Goal: Task Accomplishment & Management: Use online tool/utility

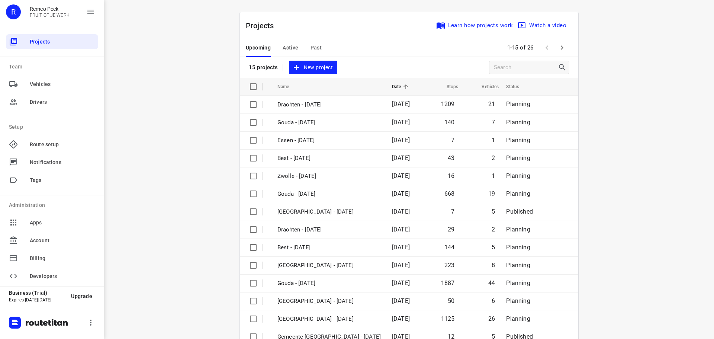
click at [286, 42] on button "Active" at bounding box center [290, 48] width 16 height 18
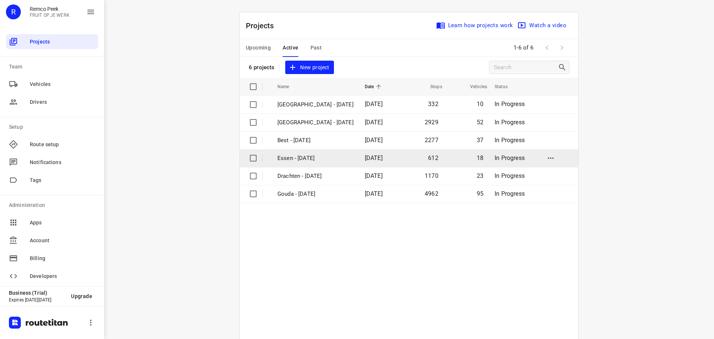
click at [308, 154] on p "Essen - [DATE]" at bounding box center [315, 158] width 76 height 9
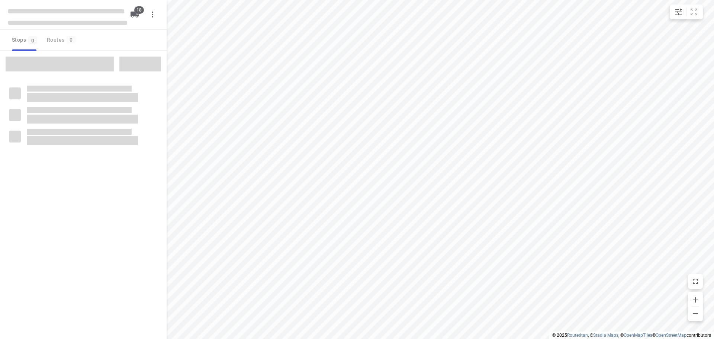
checkbox input "true"
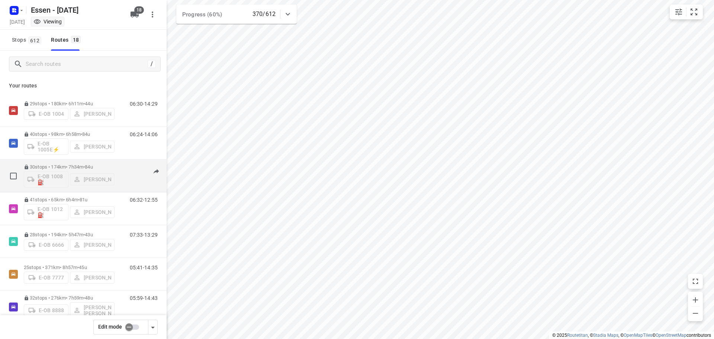
click at [121, 162] on div "30 stops • 174km • 7h34m • [DATE] E-OB 1008⛽️ [PERSON_NAME] 06:04-14:36" at bounding box center [95, 175] width 143 height 31
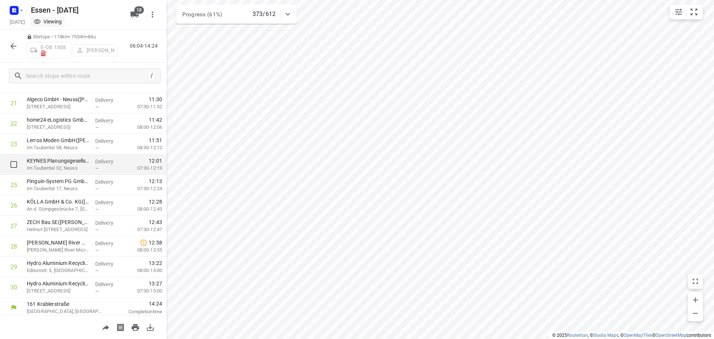
scroll to position [445, 0]
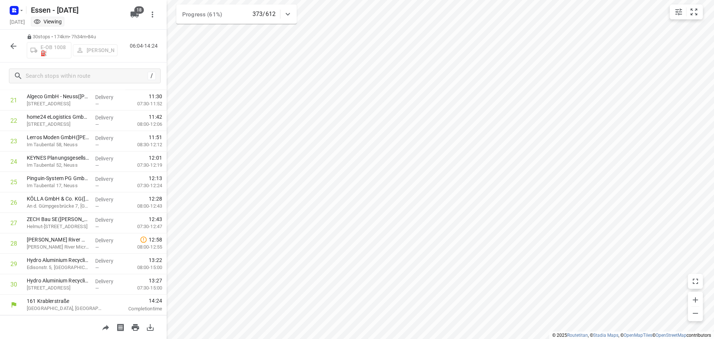
click at [9, 46] on button "button" at bounding box center [13, 46] width 15 height 15
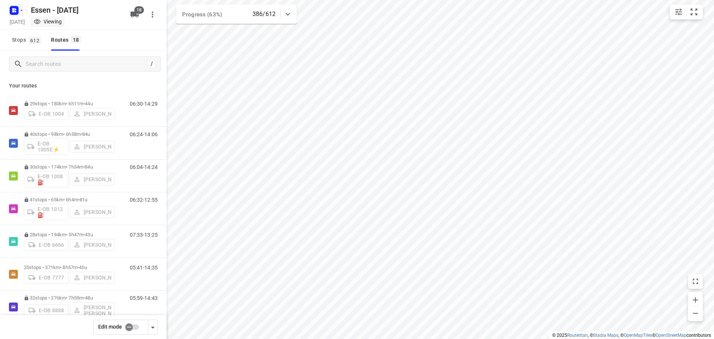
click at [20, 7] on icon "button" at bounding box center [22, 10] width 6 height 6
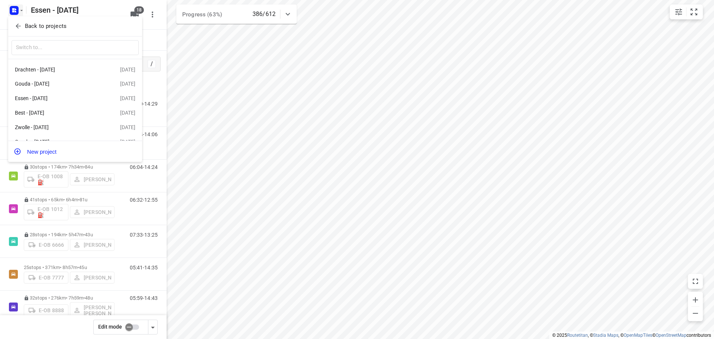
click at [44, 29] on p "Back to projects" at bounding box center [46, 26] width 42 height 9
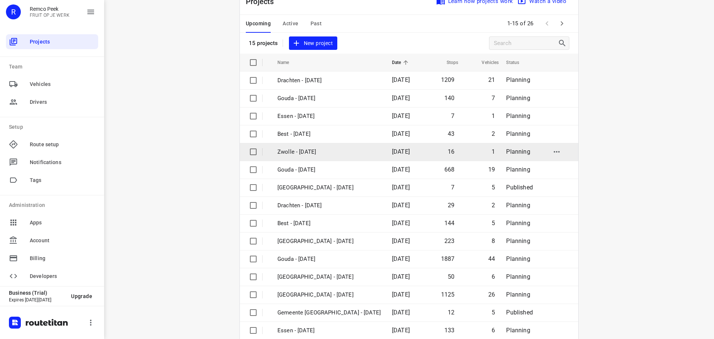
scroll to position [37, 0]
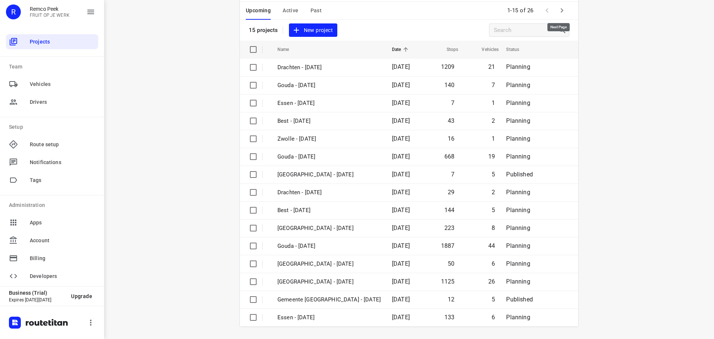
click at [557, 10] on icon "button" at bounding box center [561, 10] width 9 height 9
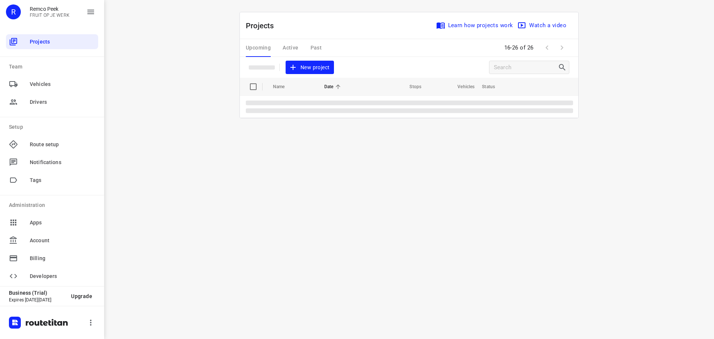
scroll to position [0, 0]
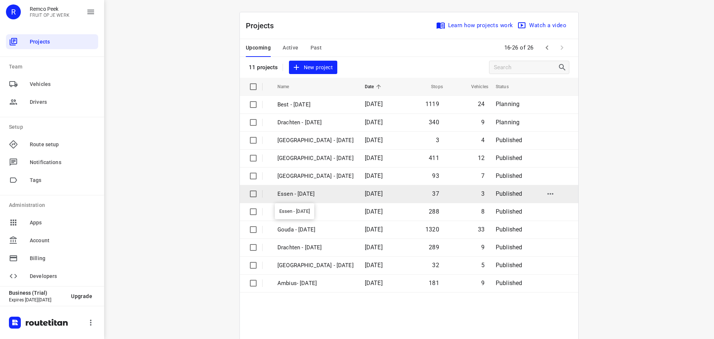
click at [303, 190] on p "Essen - [DATE]" at bounding box center [315, 194] width 76 height 9
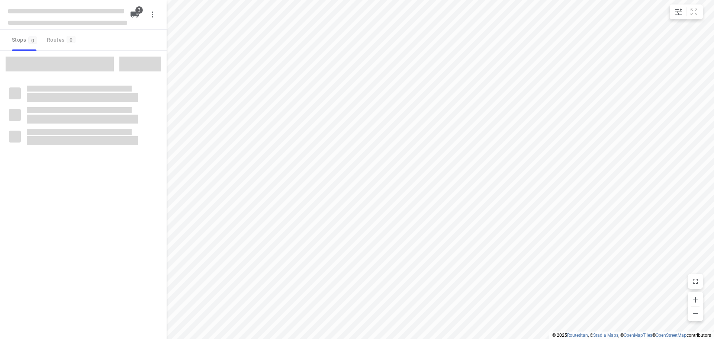
checkbox input "true"
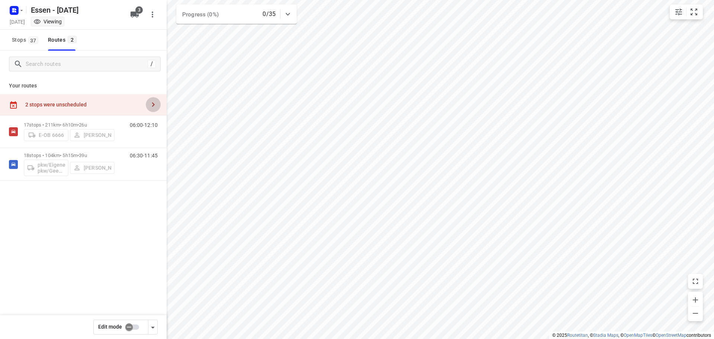
click at [149, 101] on icon "button" at bounding box center [153, 104] width 9 height 9
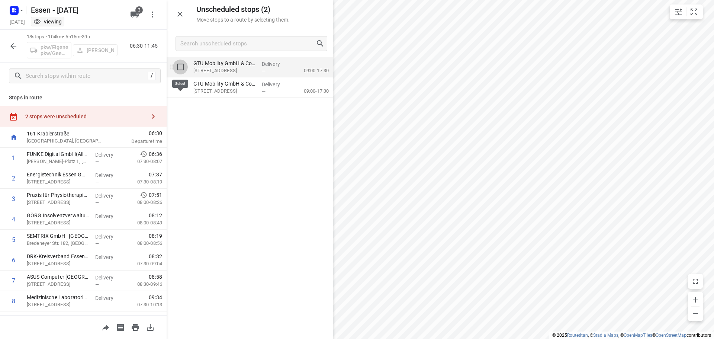
click at [181, 66] on input "grid" at bounding box center [180, 66] width 15 height 15
checkbox input "true"
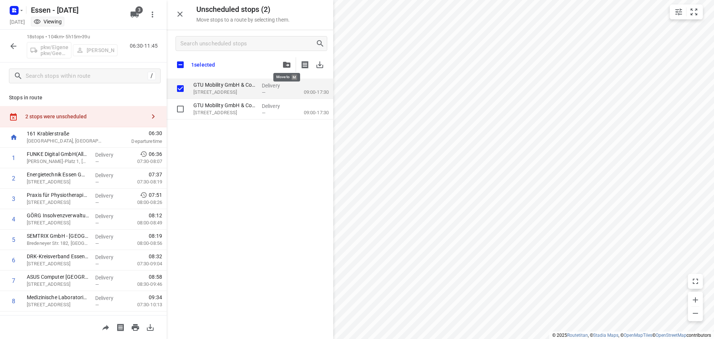
click at [286, 67] on icon "button" at bounding box center [286, 65] width 7 height 6
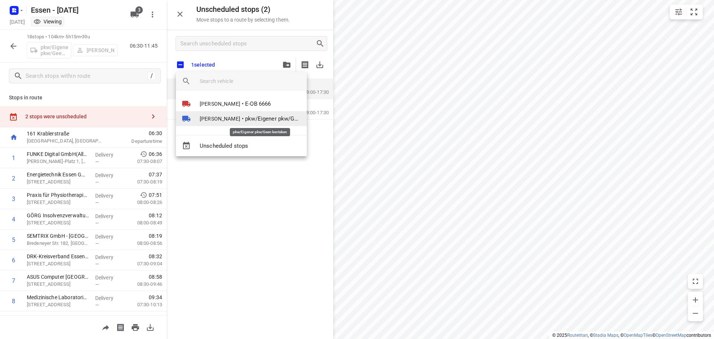
click at [259, 120] on span "pkw/Eigener pkw/Geen kenteken" at bounding box center [273, 118] width 56 height 9
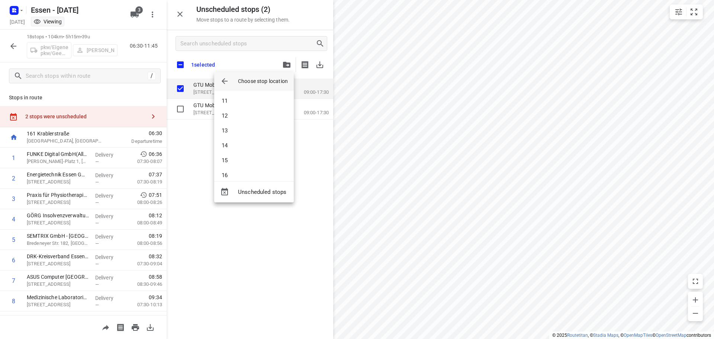
scroll to position [186, 0]
click at [243, 166] on li "18" at bounding box center [254, 167] width 80 height 15
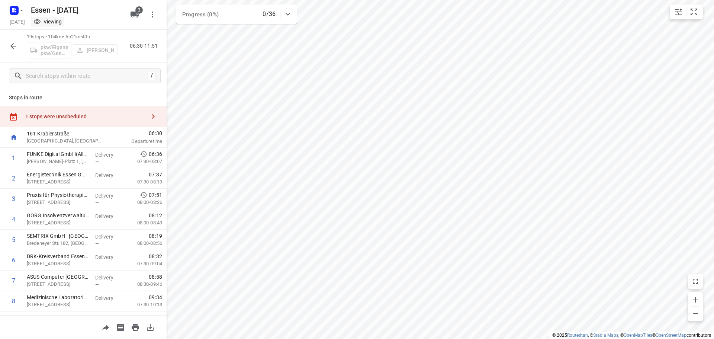
click at [113, 114] on div "1 stops were unscheduled" at bounding box center [85, 116] width 120 height 6
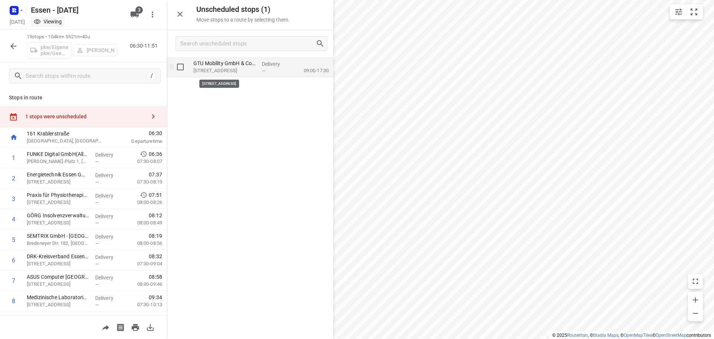
click at [231, 69] on p "[STREET_ADDRESS]" at bounding box center [224, 70] width 62 height 7
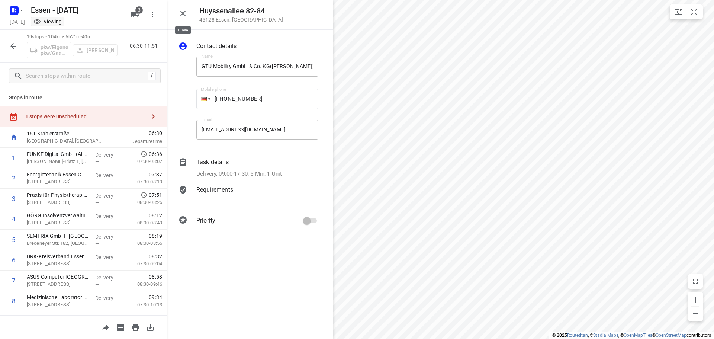
click at [184, 14] on icon "button" at bounding box center [182, 13] width 5 height 5
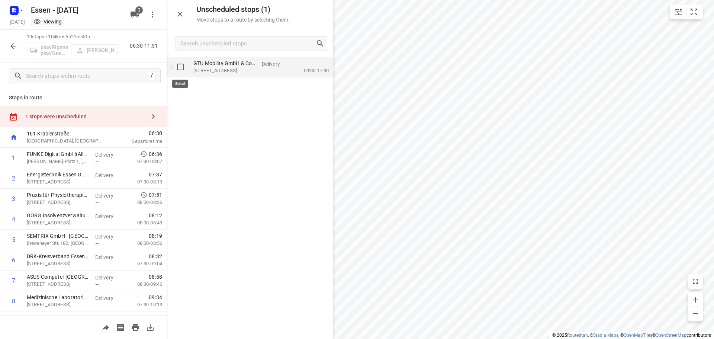
click at [181, 68] on input "grid" at bounding box center [180, 66] width 15 height 15
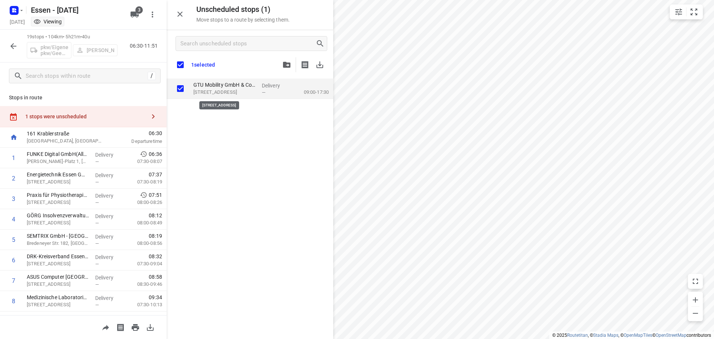
checkbox input "true"
click at [281, 65] on button "button" at bounding box center [286, 64] width 15 height 15
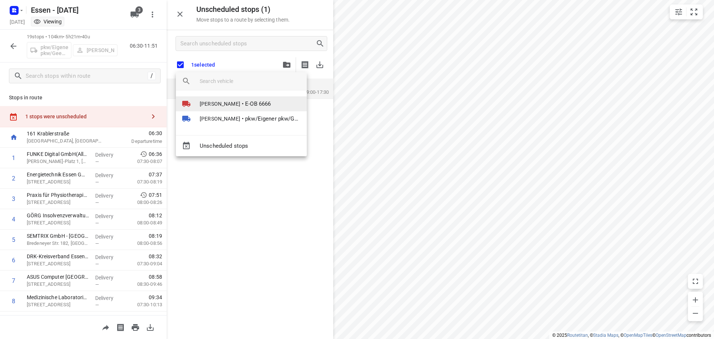
click at [243, 100] on span "•" at bounding box center [243, 103] width 2 height 9
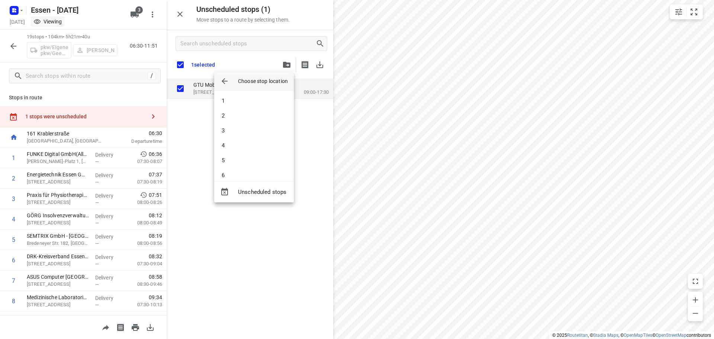
click at [619, 159] on div at bounding box center [357, 169] width 714 height 339
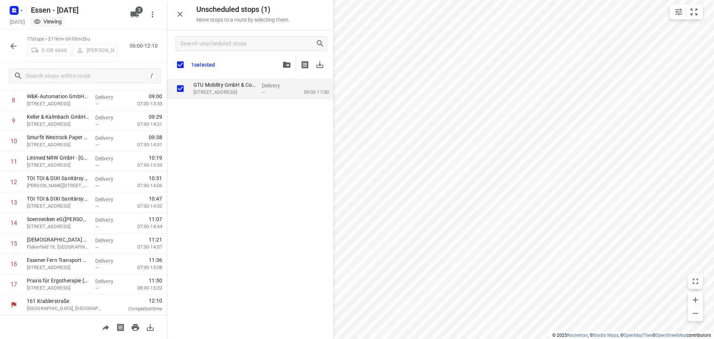
scroll to position [201, 0]
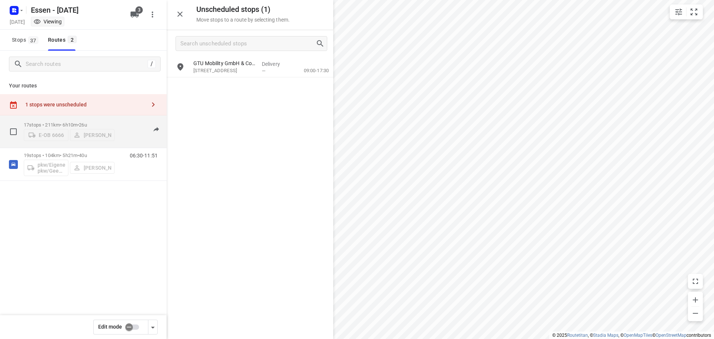
click at [138, 132] on div "06:00-12:10" at bounding box center [138, 133] width 37 height 23
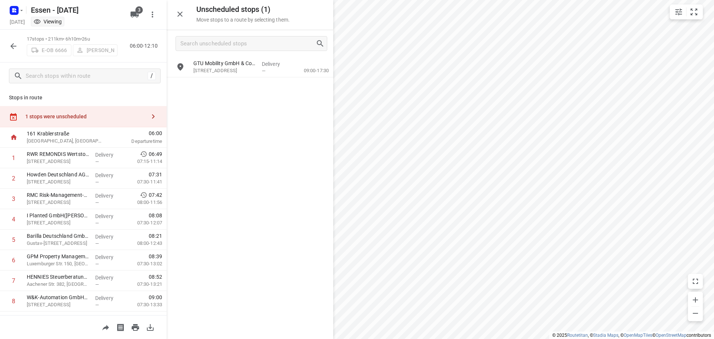
click at [149, 114] on icon "button" at bounding box center [153, 116] width 9 height 9
click at [140, 116] on div "1 stops were unscheduled" at bounding box center [85, 116] width 120 height 6
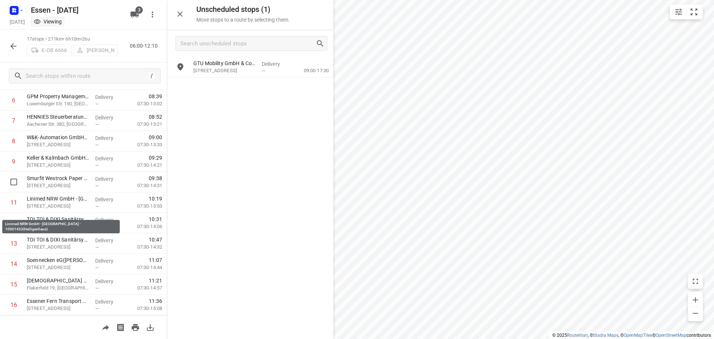
scroll to position [89, 0]
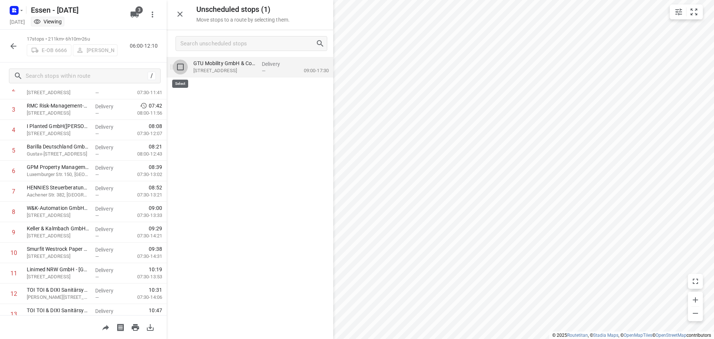
click at [181, 69] on input "grid" at bounding box center [180, 66] width 15 height 15
checkbox input "true"
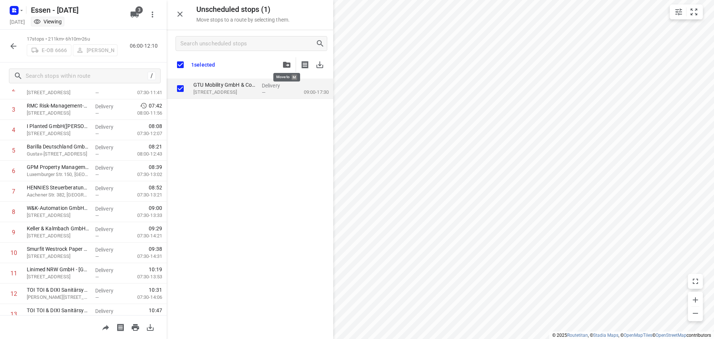
click at [287, 67] on icon "button" at bounding box center [286, 65] width 7 height 6
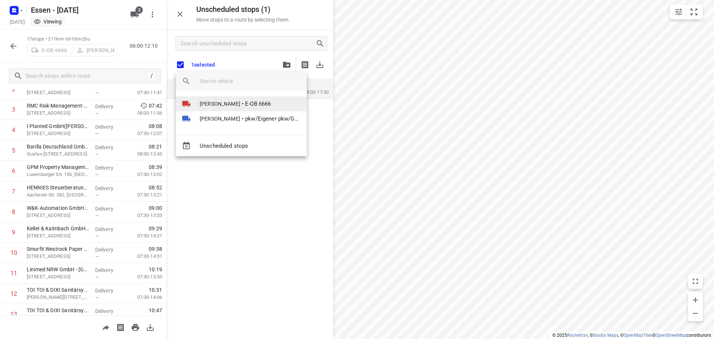
click at [230, 102] on span "[PERSON_NAME]" at bounding box center [220, 103] width 41 height 7
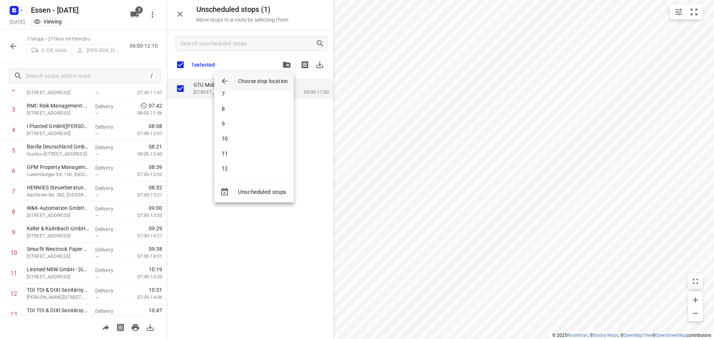
scroll to position [171, 0]
click at [225, 168] on li "17" at bounding box center [254, 167] width 80 height 15
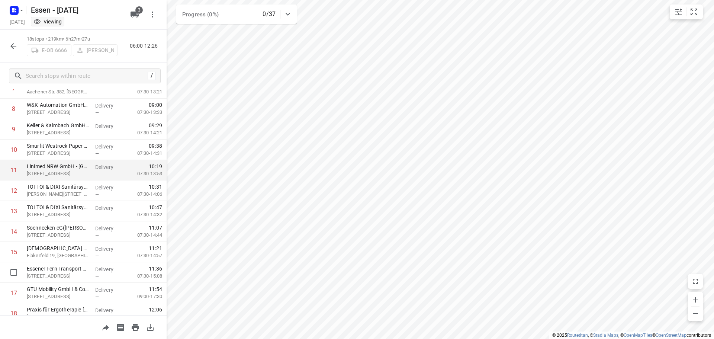
scroll to position [200, 0]
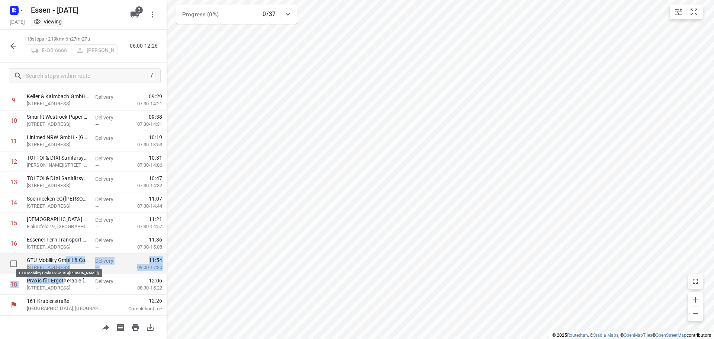
drag, startPoint x: 62, startPoint y: 283, endPoint x: 66, endPoint y: 257, distance: 26.2
click at [66, 257] on div "161 Krablerstraße [GEOGRAPHIC_DATA], [GEOGRAPHIC_DATA] 06:00 Departure time 1 R…" at bounding box center [83, 110] width 167 height 409
click at [10, 43] on icon "button" at bounding box center [13, 46] width 9 height 9
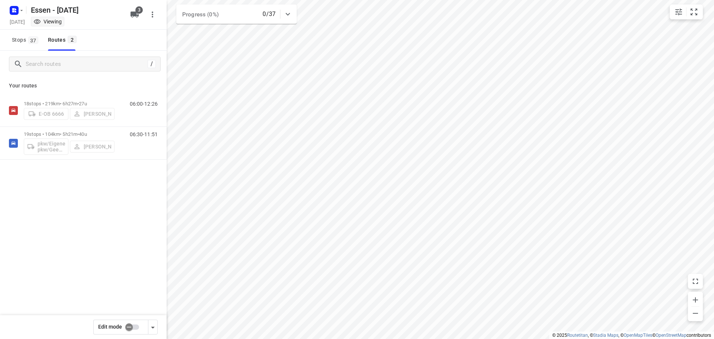
click at [132, 324] on input "checkbox" at bounding box center [129, 327] width 42 height 14
checkbox input "true"
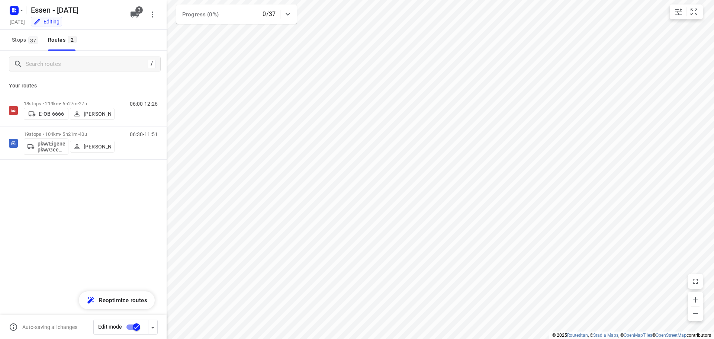
click at [95, 106] on div "E-OB 6666 [PERSON_NAME]" at bounding box center [69, 112] width 91 height 13
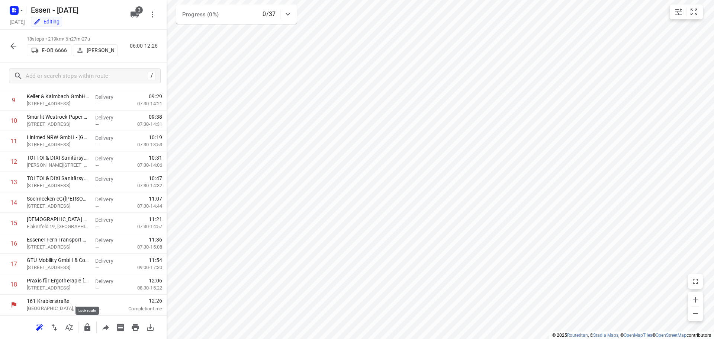
click at [90, 331] on icon "button" at bounding box center [87, 327] width 9 height 9
click at [85, 328] on icon "button" at bounding box center [87, 327] width 9 height 9
drag, startPoint x: 67, startPoint y: 281, endPoint x: 64, endPoint y: 258, distance: 23.2
click at [64, 258] on div "1 RWR REMONDIS Wertstoff-Recycling GmbH & Co. KG([PERSON_NAME]) [STREET_ADDRESS…" at bounding box center [83, 110] width 167 height 368
click at [91, 327] on icon "button" at bounding box center [87, 327] width 9 height 9
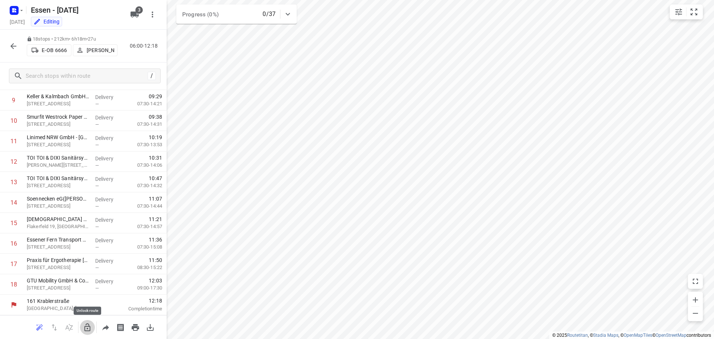
click at [86, 329] on icon "button" at bounding box center [87, 327] width 9 height 9
drag, startPoint x: 42, startPoint y: 282, endPoint x: 52, endPoint y: 279, distance: 11.1
click at [52, 279] on div "1 RWR REMONDIS Wertstoff-Recycling GmbH & Co. KG([PERSON_NAME]) [STREET_ADDRESS…" at bounding box center [83, 110] width 167 height 368
click at [84, 330] on icon "button" at bounding box center [87, 327] width 9 height 9
click at [12, 49] on icon "button" at bounding box center [13, 46] width 9 height 9
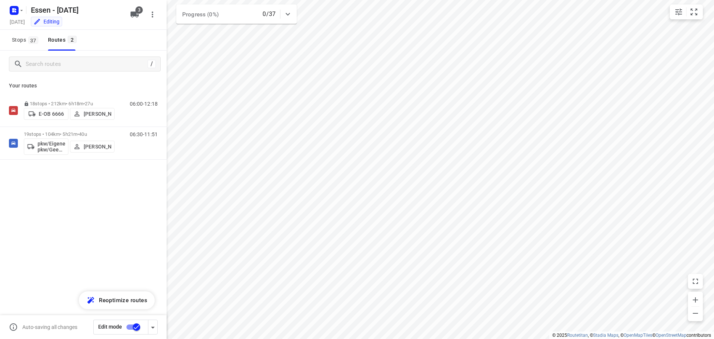
click at [135, 325] on input "checkbox" at bounding box center [136, 327] width 42 height 14
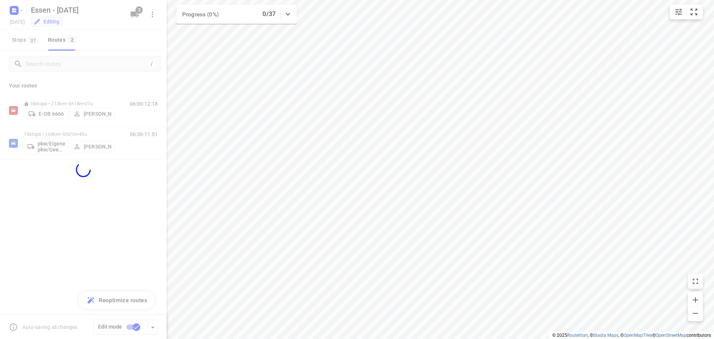
checkbox input "false"
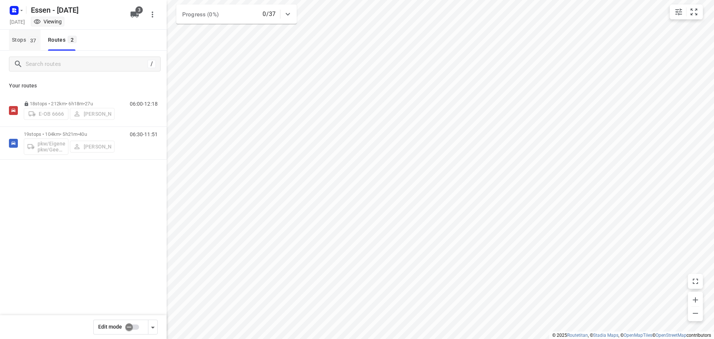
click at [20, 33] on button "Stops 37" at bounding box center [25, 40] width 32 height 21
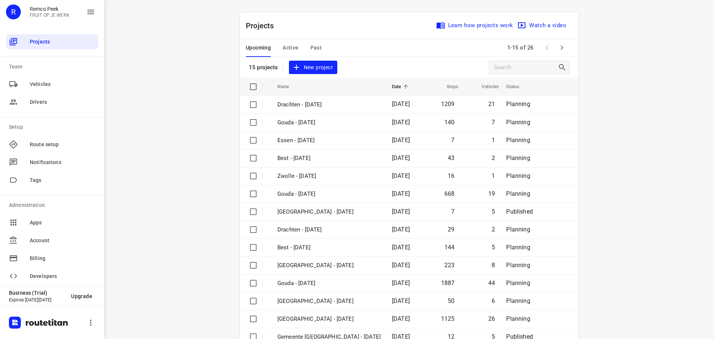
click at [291, 38] on div "Projects Learn how projects work Watch a video" at bounding box center [409, 25] width 338 height 27
click at [289, 43] on span "Active" at bounding box center [290, 47] width 16 height 9
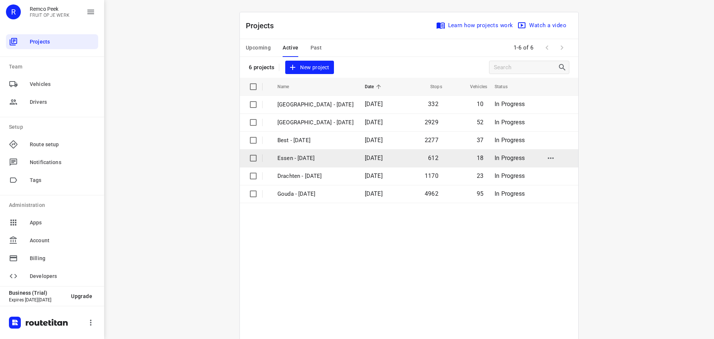
click at [303, 159] on p "Essen - [DATE]" at bounding box center [315, 158] width 76 height 9
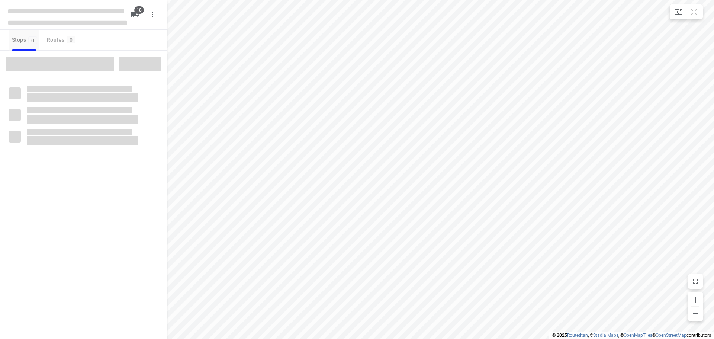
checkbox input "true"
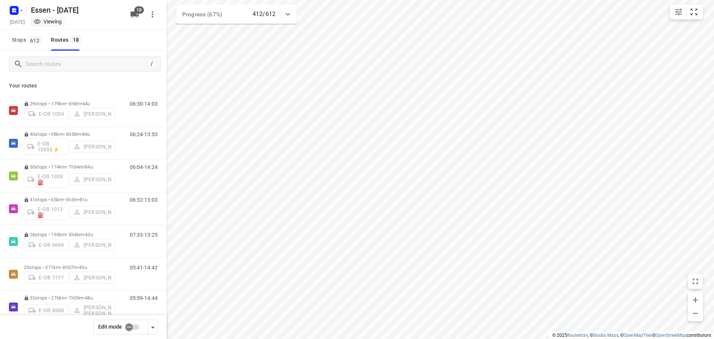
click at [22, 40] on span "Stops 612" at bounding box center [28, 39] width 32 height 9
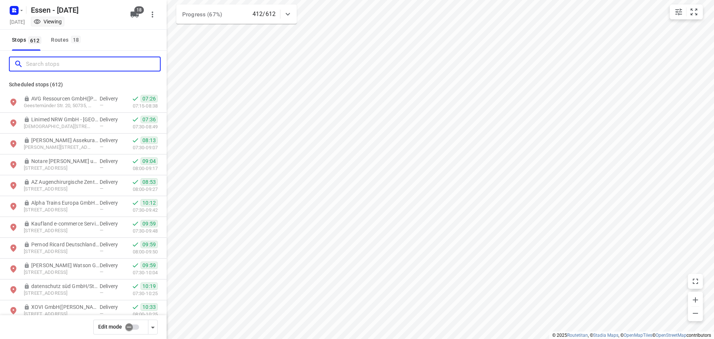
click at [42, 60] on input "Search stops" at bounding box center [93, 64] width 134 height 12
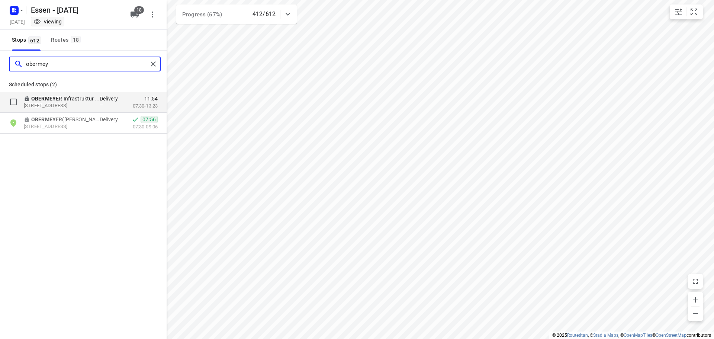
type input "obermey"
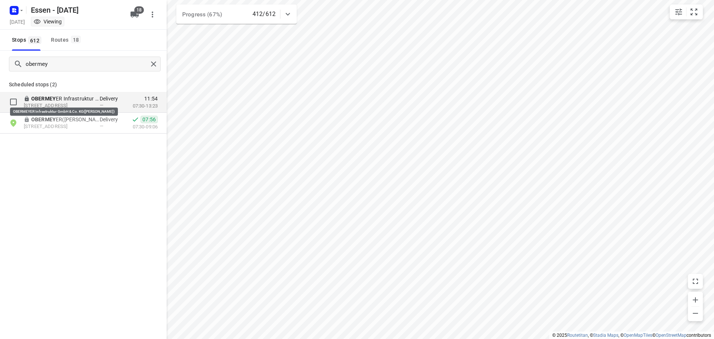
click at [82, 100] on p "OBERMEY ER Infrastruktur GmbH & Co. KG(Carmela Lamannna)" at bounding box center [65, 98] width 68 height 7
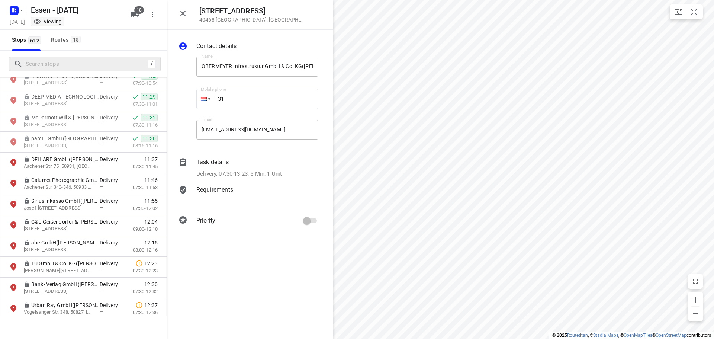
scroll to position [335, 0]
click at [67, 37] on div "Routes 18" at bounding box center [67, 39] width 32 height 9
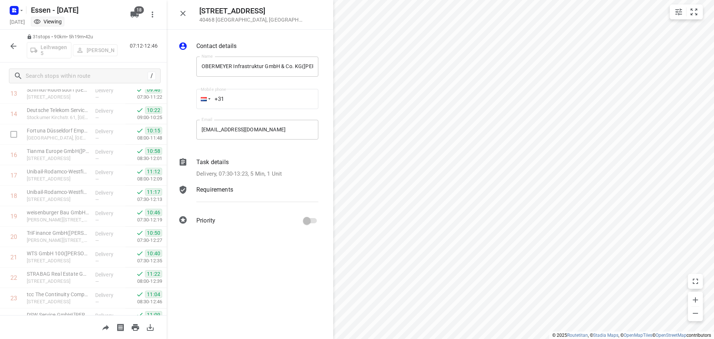
scroll to position [466, 0]
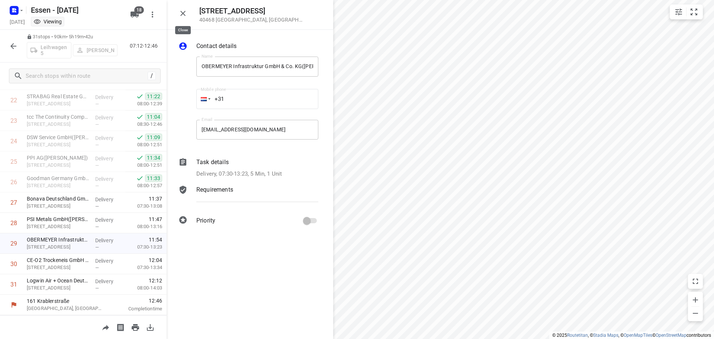
click at [183, 13] on icon "button" at bounding box center [182, 13] width 5 height 5
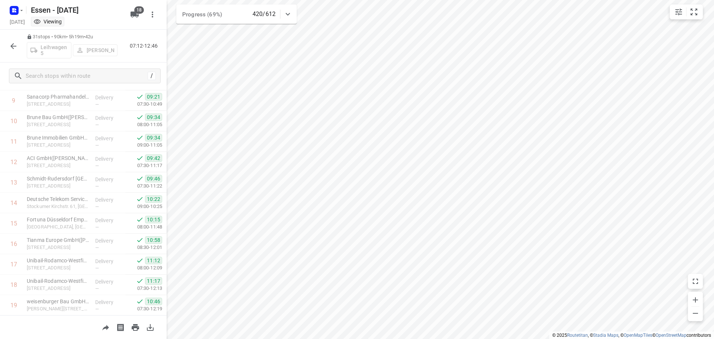
scroll to position [168, 0]
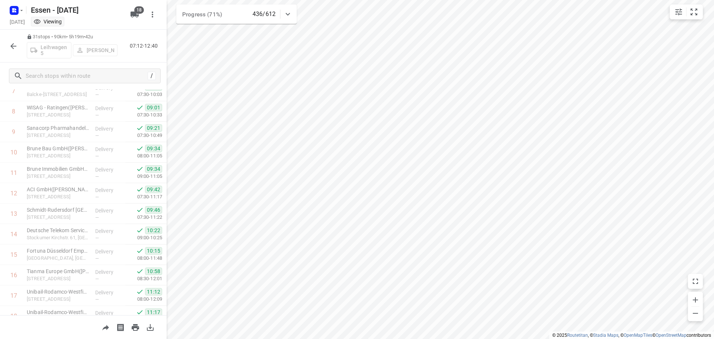
click at [10, 43] on button "button" at bounding box center [13, 46] width 15 height 15
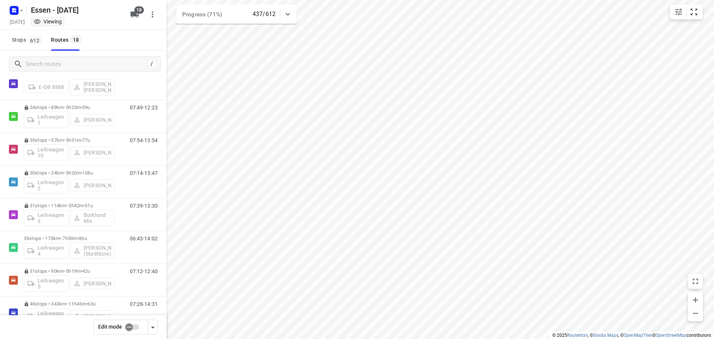
scroll to position [375, 0]
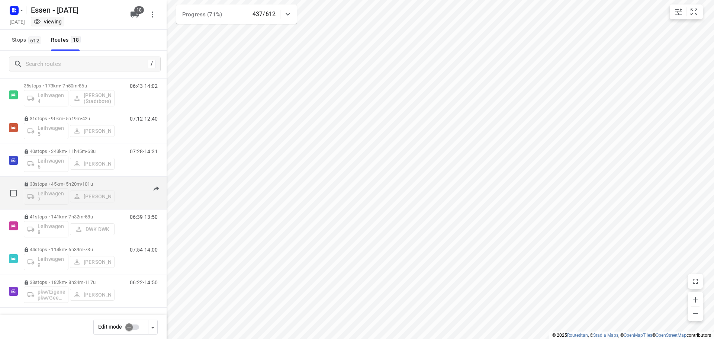
click at [72, 182] on p "38 stops • 45km • 5h20m • 101u" at bounding box center [69, 184] width 91 height 6
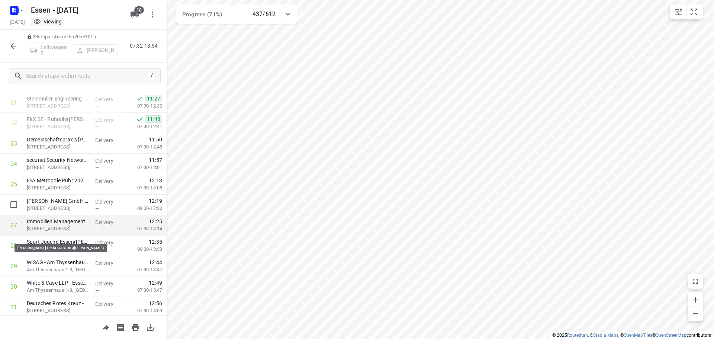
scroll to position [483, 0]
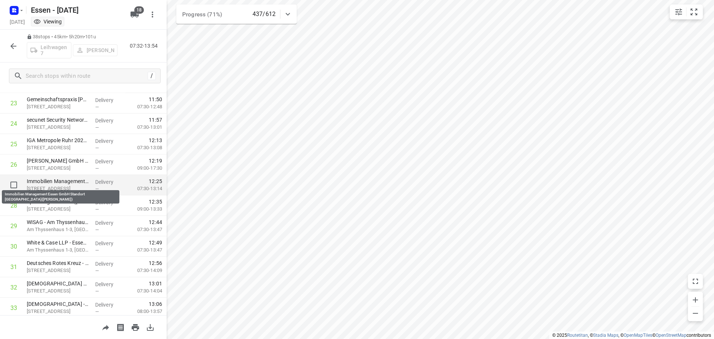
click at [51, 182] on p "Immobilien Management Essen GmbH Standort Brunnenstr.(Tim Lissy)" at bounding box center [58, 180] width 62 height 7
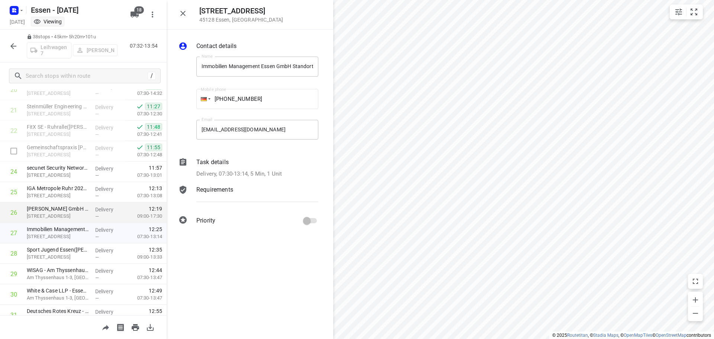
scroll to position [446, 0]
